Goal: Use online tool/utility: Utilize a website feature to perform a specific function

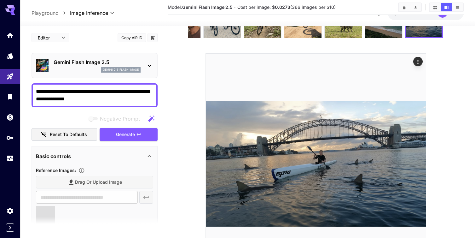
type input "**********"
click at [108, 100] on textarea "**********" at bounding box center [94, 95] width 117 height 15
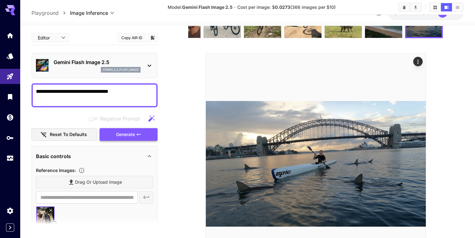
type textarea "**********"
click at [126, 136] on span "Generate" at bounding box center [125, 135] width 19 height 8
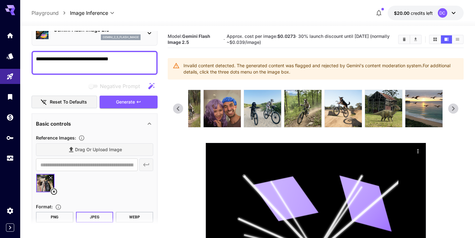
scroll to position [36, 0]
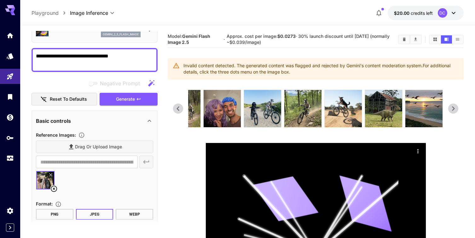
click at [45, 181] on img at bounding box center [45, 180] width 18 height 18
click at [419, 149] on icon "Actions" at bounding box center [418, 151] width 6 height 6
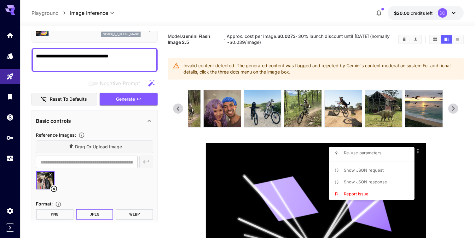
click at [54, 188] on div at bounding box center [237, 119] width 475 height 238
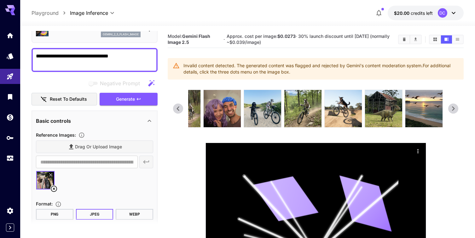
click at [54, 188] on icon at bounding box center [54, 189] width 8 height 8
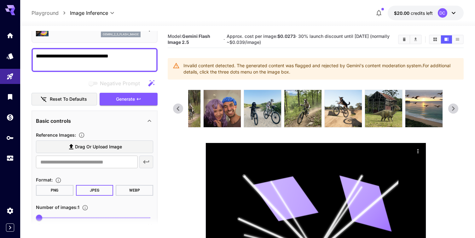
scroll to position [0, 0]
click at [454, 111] on icon at bounding box center [453, 108] width 9 height 9
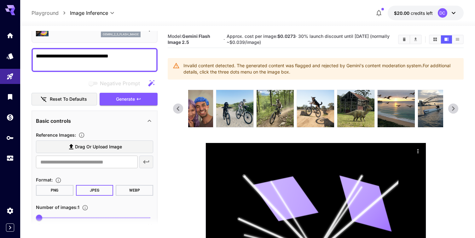
click at [181, 108] on icon at bounding box center [177, 108] width 9 height 9
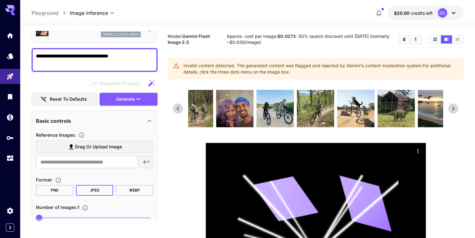
click at [181, 108] on icon at bounding box center [177, 108] width 9 height 9
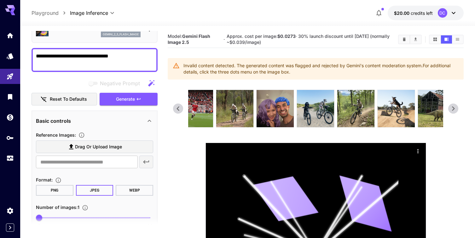
click at [181, 108] on icon at bounding box center [177, 108] width 9 height 9
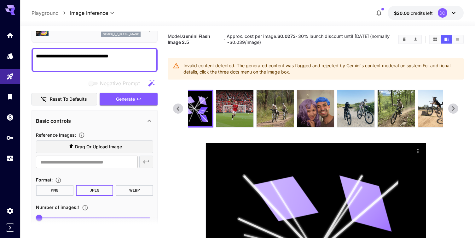
click at [181, 108] on icon at bounding box center [177, 108] width 9 height 9
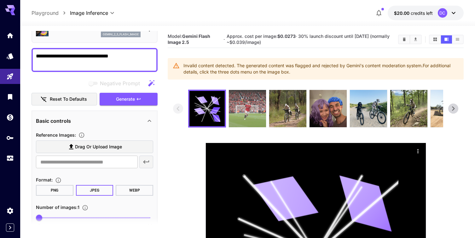
click at [243, 116] on img at bounding box center [247, 108] width 37 height 37
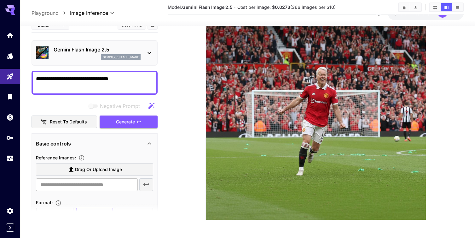
click at [125, 80] on textarea "**********" at bounding box center [94, 82] width 117 height 15
type textarea "*"
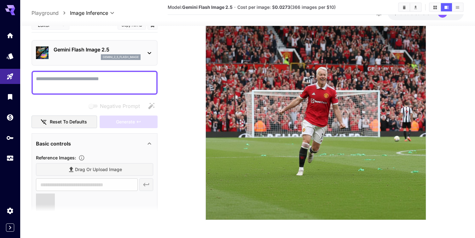
type input "**********"
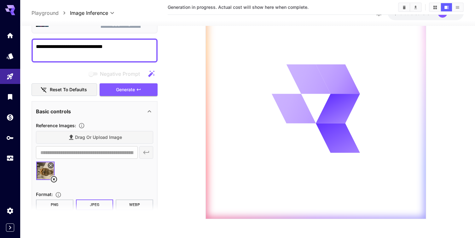
scroll to position [32, 0]
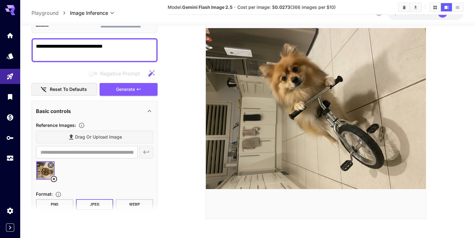
type textarea "**********"
click at [43, 171] on img at bounding box center [45, 170] width 18 height 18
click at [55, 179] on icon at bounding box center [54, 179] width 8 height 8
type input "**********"
click at [53, 178] on icon at bounding box center [54, 179] width 8 height 8
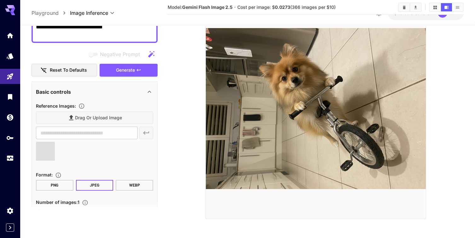
type input "**********"
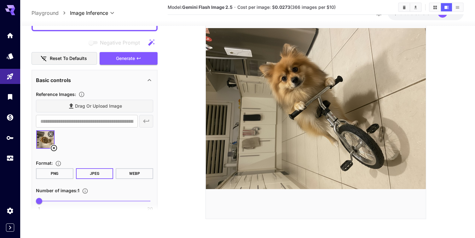
click at [52, 132] on icon at bounding box center [51, 134] width 4 height 4
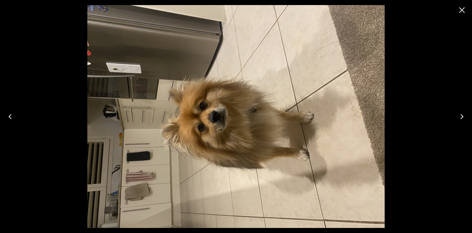
click at [461, 11] on icon "Close" at bounding box center [462, 10] width 6 height 6
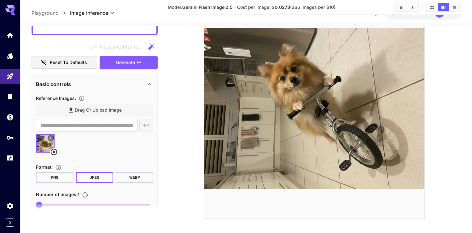
click at [54, 150] on icon at bounding box center [54, 152] width 8 height 8
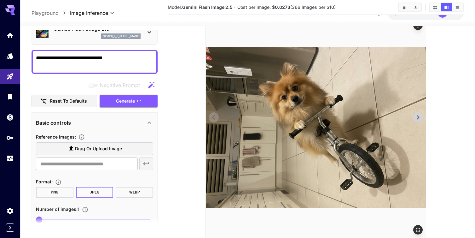
scroll to position [106, 0]
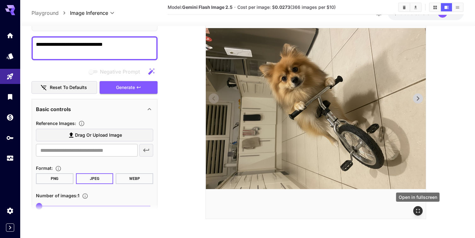
click at [417, 209] on icon "Open in fullscreen" at bounding box center [418, 211] width 6 height 6
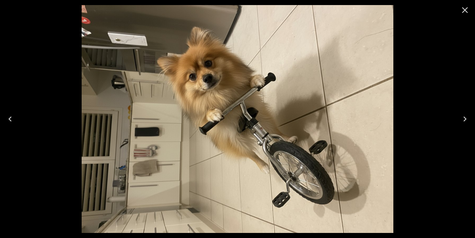
click at [467, 7] on icon "Close" at bounding box center [465, 10] width 10 height 10
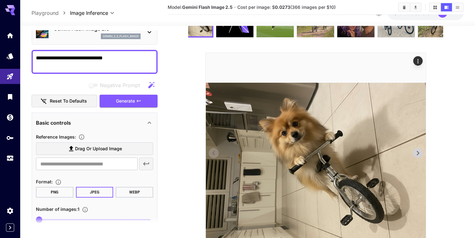
scroll to position [0, 0]
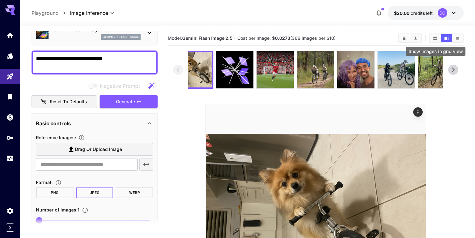
click at [436, 38] on icon "Show images in grid view" at bounding box center [435, 38] width 5 height 5
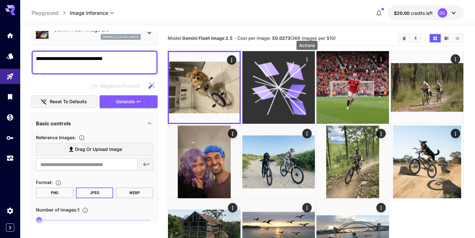
click at [308, 58] on icon "Actions" at bounding box center [307, 59] width 6 height 6
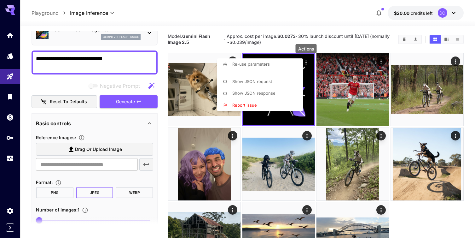
click at [415, 40] on div at bounding box center [237, 119] width 475 height 238
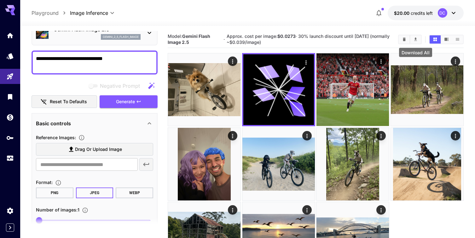
click at [415, 40] on icon "Download All" at bounding box center [415, 39] width 5 height 5
click at [458, 39] on icon "Show images in list view" at bounding box center [457, 39] width 3 height 3
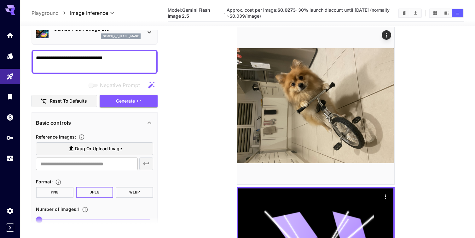
scroll to position [27, 0]
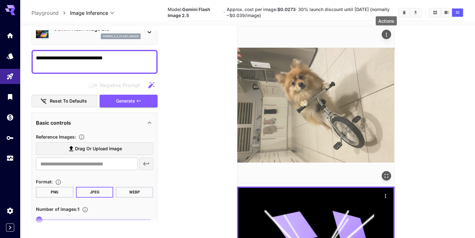
click at [385, 33] on icon "Actions" at bounding box center [387, 35] width 6 height 6
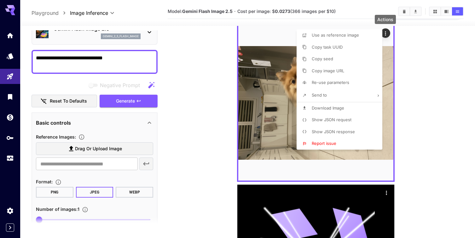
click at [420, 44] on div at bounding box center [237, 119] width 475 height 238
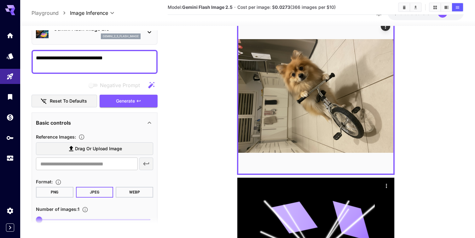
scroll to position [35, 0]
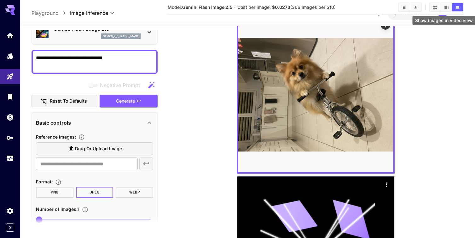
click at [445, 7] on icon "Show images in video view" at bounding box center [447, 7] width 4 height 3
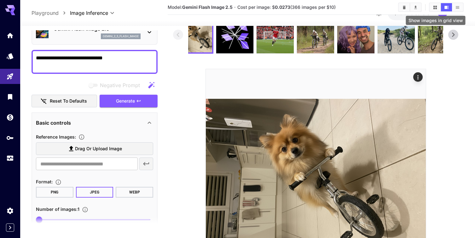
click at [435, 6] on icon "Show images in grid view" at bounding box center [435, 6] width 3 height 3
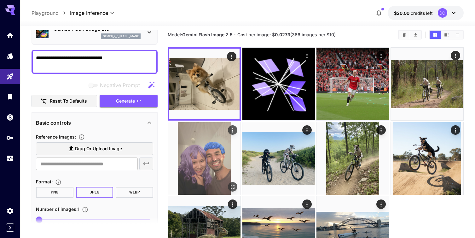
scroll to position [0, 0]
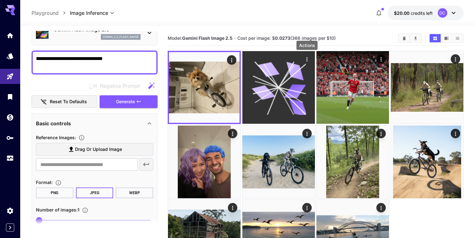
click at [307, 58] on icon "Actions" at bounding box center [307, 59] width 6 height 6
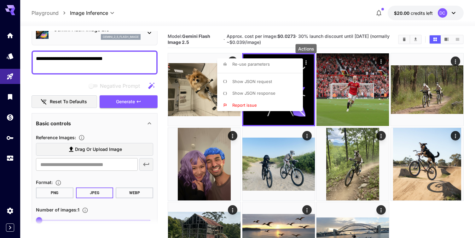
click at [351, 47] on div at bounding box center [237, 119] width 475 height 238
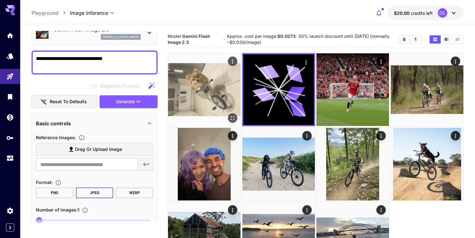
click at [214, 90] on img at bounding box center [204, 89] width 73 height 73
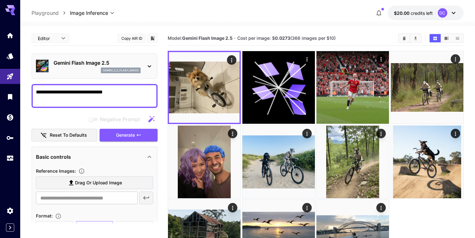
click at [149, 65] on icon at bounding box center [150, 66] width 8 height 8
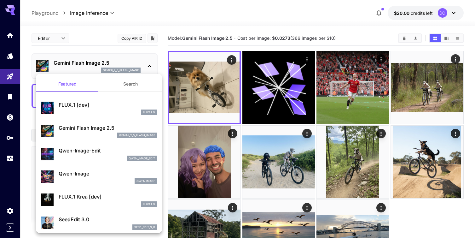
click at [99, 138] on div "Gemini Flash Image 2.5 gemini_2_5_flash_image" at bounding box center [99, 130] width 116 height 19
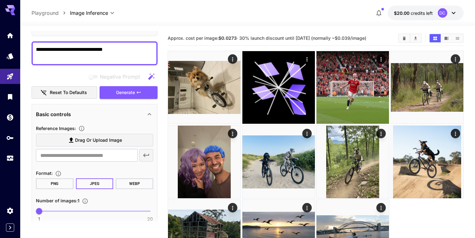
scroll to position [43, 0]
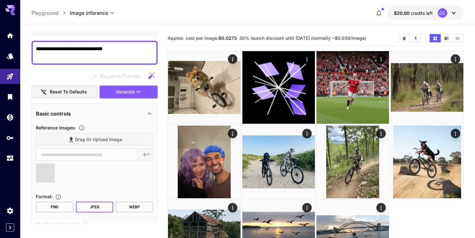
type input "**********"
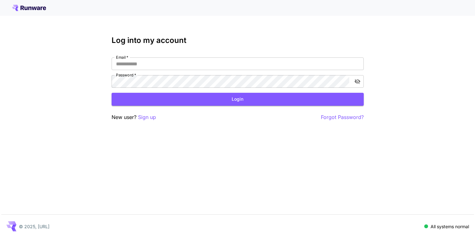
type input "**********"
click at [250, 96] on button "Login" at bounding box center [238, 99] width 252 height 13
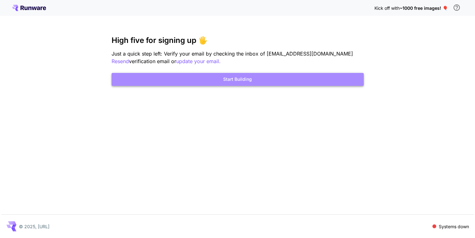
click at [227, 81] on button "Start Building" at bounding box center [238, 79] width 252 height 13
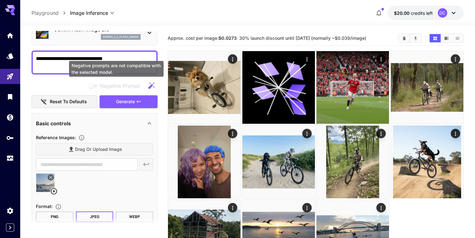
scroll to position [34, 0]
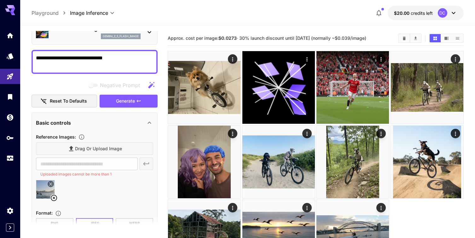
click at [119, 61] on textarea "**********" at bounding box center [94, 61] width 117 height 15
type textarea "*"
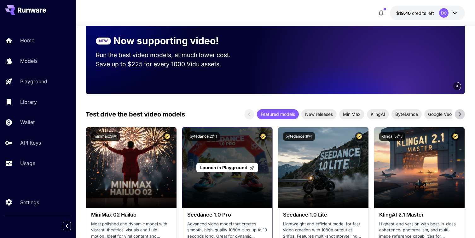
scroll to position [106, 0]
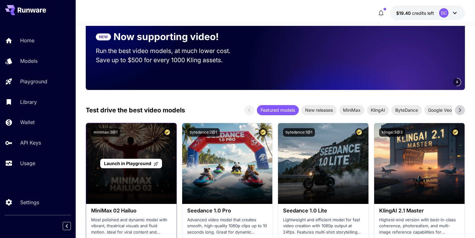
click at [133, 174] on div "Launch in Playground" at bounding box center [131, 163] width 91 height 81
click at [136, 165] on span "Launch in Playground" at bounding box center [127, 163] width 47 height 5
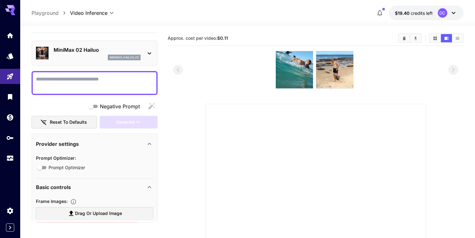
scroll to position [15, 0]
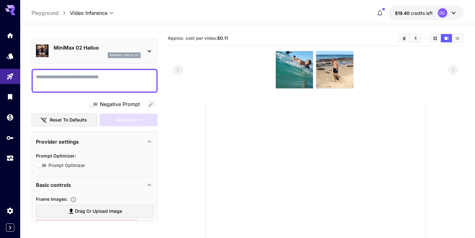
click at [149, 52] on icon at bounding box center [150, 51] width 8 height 8
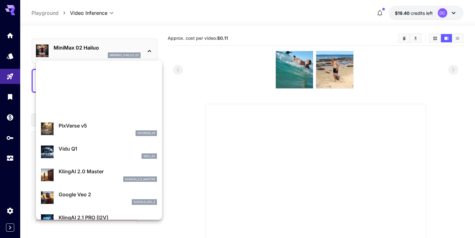
scroll to position [0, 0]
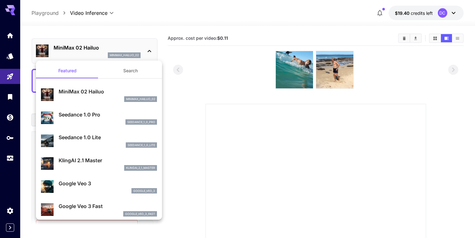
click at [11, 75] on div at bounding box center [237, 119] width 475 height 238
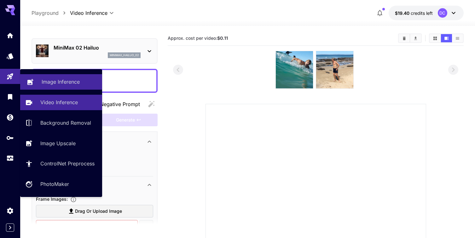
click at [51, 80] on p "Image Inference" at bounding box center [61, 82] width 38 height 8
type input "**********"
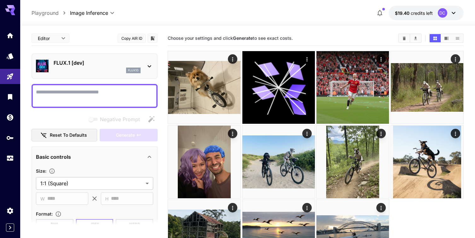
click at [146, 66] on icon at bounding box center [150, 66] width 8 height 8
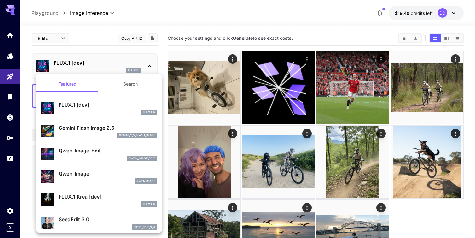
click at [100, 129] on p "Gemini Flash Image 2.5" at bounding box center [108, 128] width 98 height 8
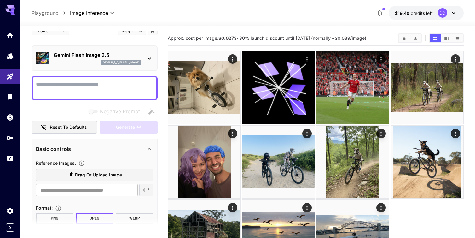
scroll to position [11, 0]
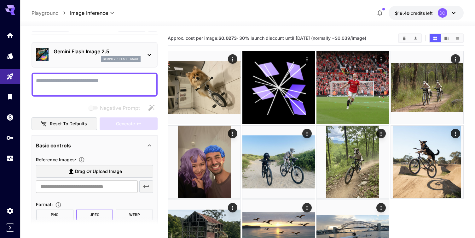
click at [150, 56] on icon at bounding box center [150, 55] width 8 height 8
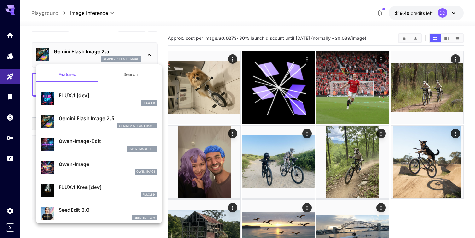
click at [8, 38] on div at bounding box center [237, 119] width 475 height 238
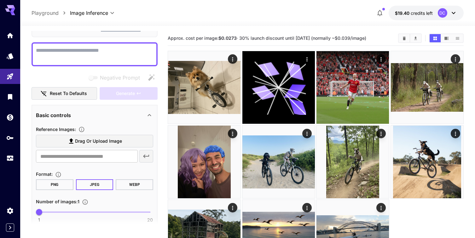
scroll to position [41, 0]
click at [13, 36] on icon "Home" at bounding box center [11, 34] width 8 height 8
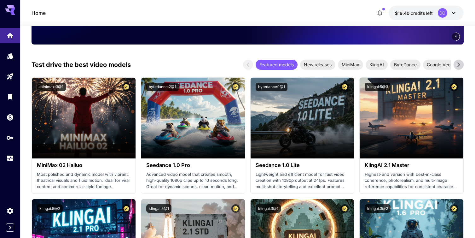
scroll to position [152, 0]
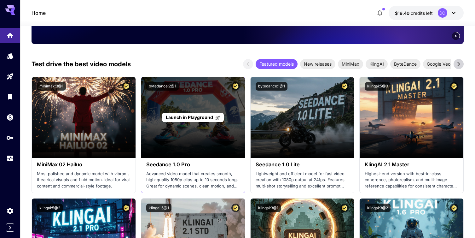
click at [204, 118] on span "Launch in Playground" at bounding box center [189, 116] width 47 height 5
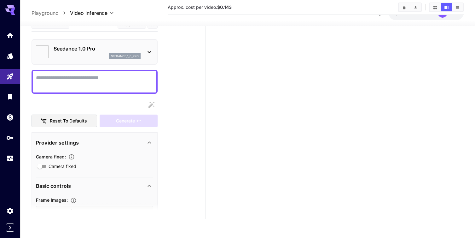
type input "*"
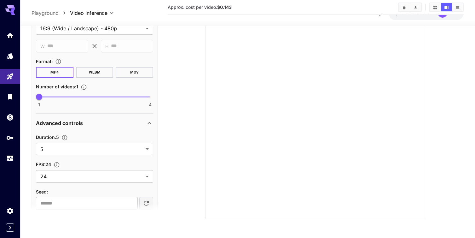
scroll to position [230, 0]
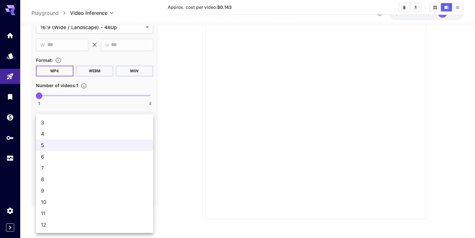
click at [148, 148] on body "**********" at bounding box center [237, 65] width 475 height 343
click at [186, 142] on div at bounding box center [237, 119] width 475 height 238
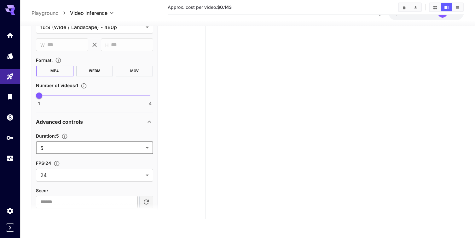
click at [148, 148] on body "**********" at bounding box center [237, 65] width 475 height 343
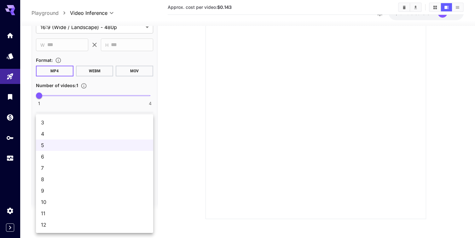
click at [185, 119] on div at bounding box center [237, 119] width 475 height 238
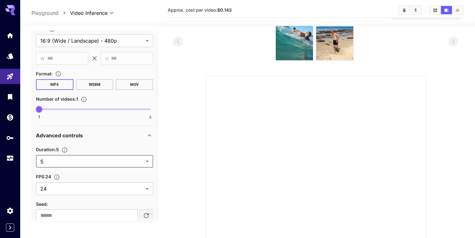
scroll to position [0, 0]
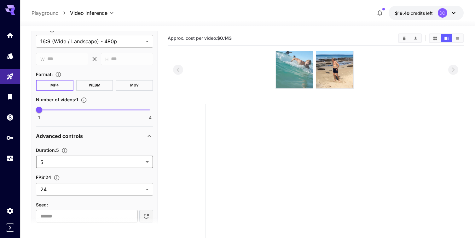
click at [294, 76] on img at bounding box center [294, 69] width 37 height 37
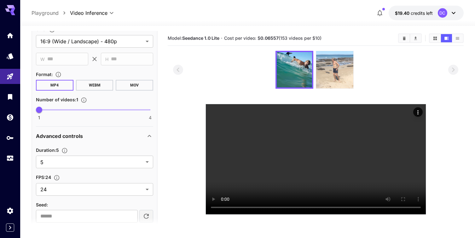
click at [335, 82] on img at bounding box center [334, 69] width 37 height 37
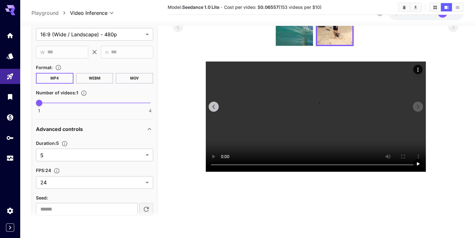
scroll to position [49, 0]
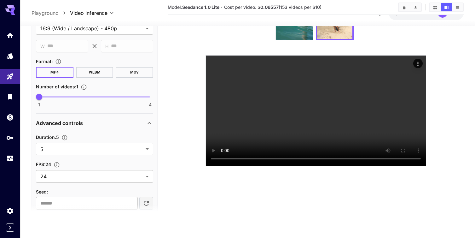
click at [392, 31] on div at bounding box center [315, 21] width 285 height 38
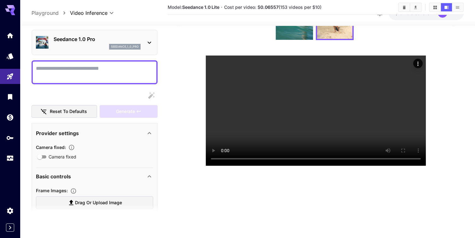
scroll to position [0, 0]
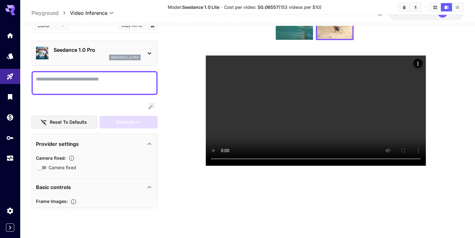
click at [149, 52] on icon at bounding box center [150, 54] width 8 height 8
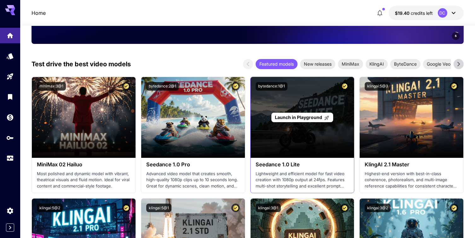
scroll to position [164, 0]
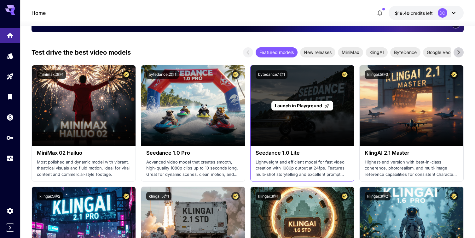
click at [298, 111] on div "Launch in Playground" at bounding box center [303, 105] width 104 height 81
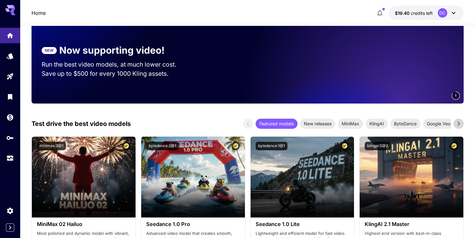
scroll to position [97, 0]
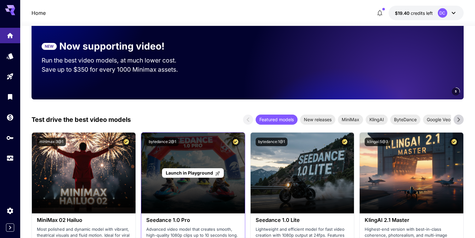
click at [192, 190] on div "Launch in Playground" at bounding box center [193, 172] width 104 height 81
click at [189, 175] on span "Launch in Playground" at bounding box center [189, 172] width 47 height 5
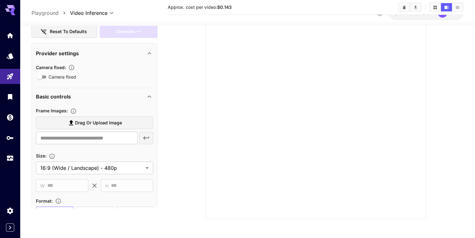
scroll to position [99, 0]
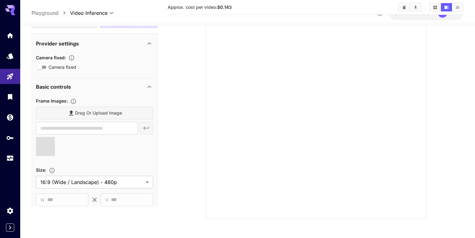
type input "**********"
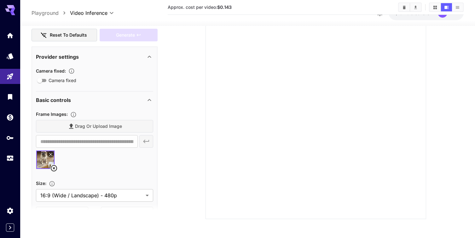
scroll to position [0, 0]
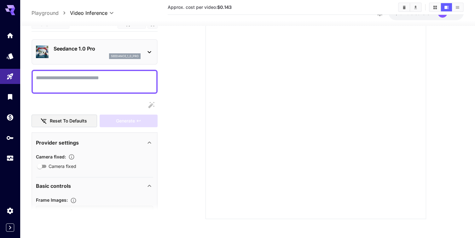
click at [46, 79] on textarea "Camera fixed" at bounding box center [94, 81] width 117 height 15
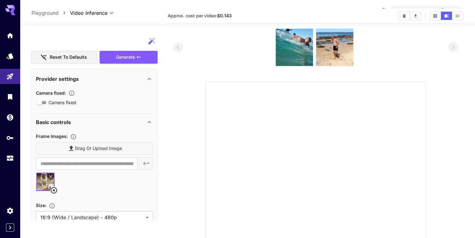
scroll to position [78, 0]
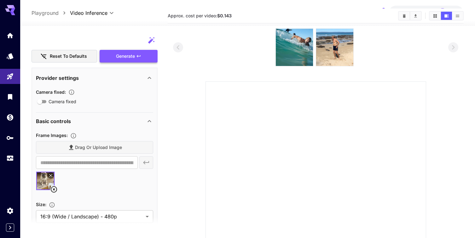
type textarea "**********"
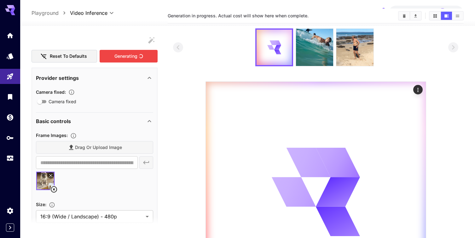
click at [126, 57] on div "Generating" at bounding box center [129, 56] width 58 height 13
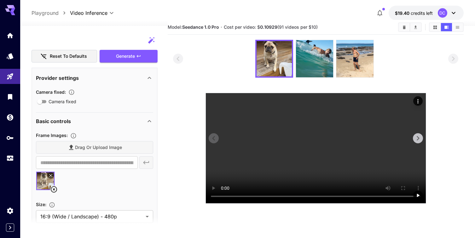
scroll to position [0, 0]
